Goal: Find specific page/section: Find specific page/section

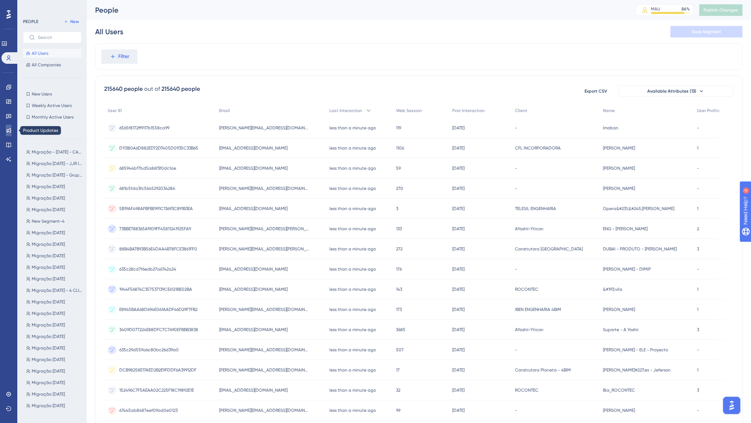
click at [8, 127] on link at bounding box center [9, 131] width 6 height 12
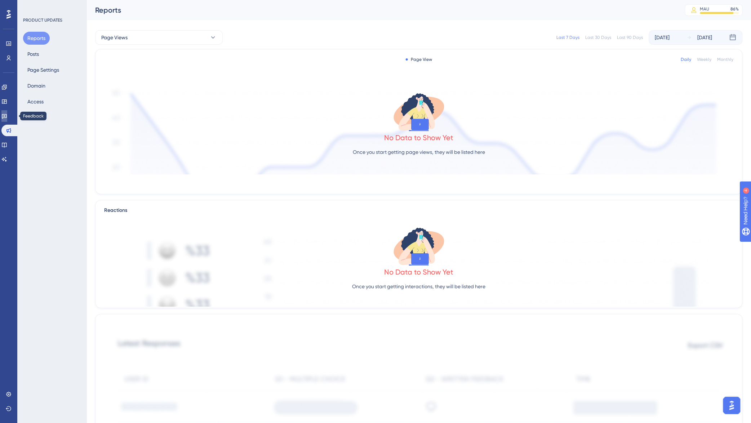
click at [7, 119] on link at bounding box center [4, 116] width 6 height 12
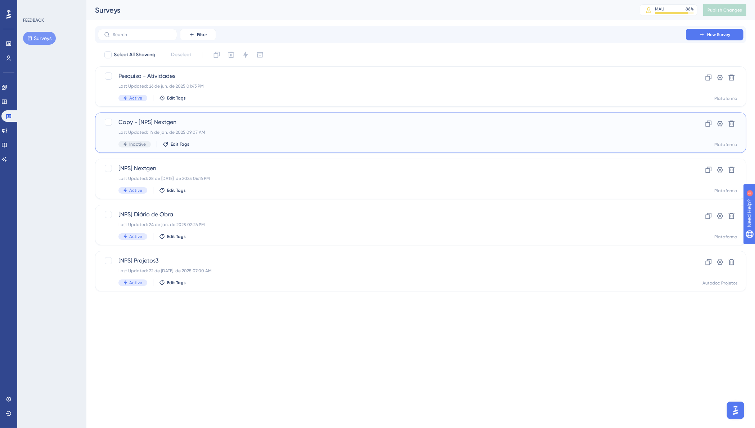
click at [157, 120] on span "Copy - [NPS] Nextgen" at bounding box center [392, 122] width 547 height 9
